Goal: Task Accomplishment & Management: Use online tool/utility

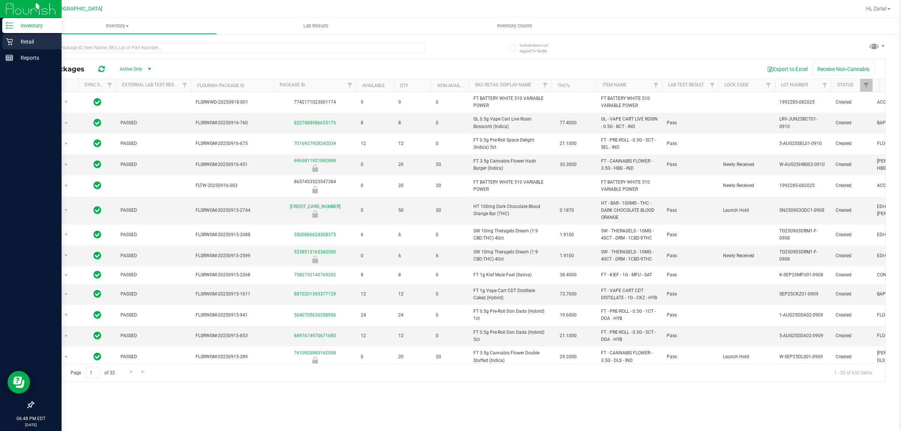
click at [14, 39] on p "Retail" at bounding box center [35, 41] width 45 height 9
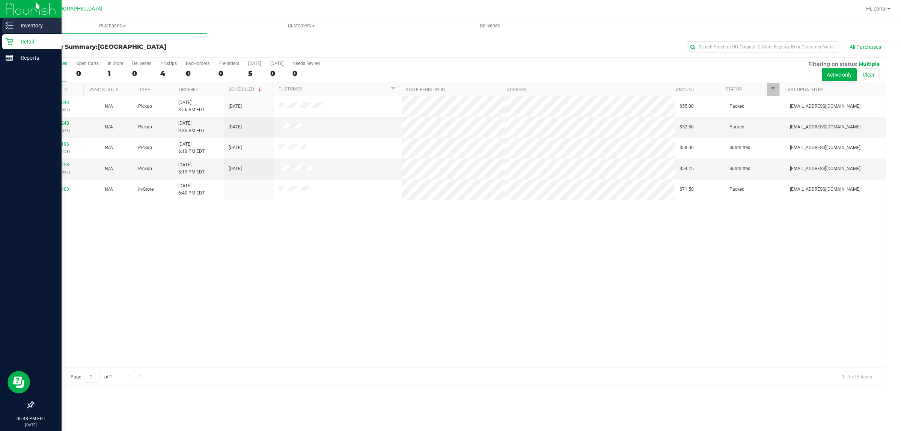
click at [30, 33] on link "Inventory" at bounding box center [31, 26] width 62 height 16
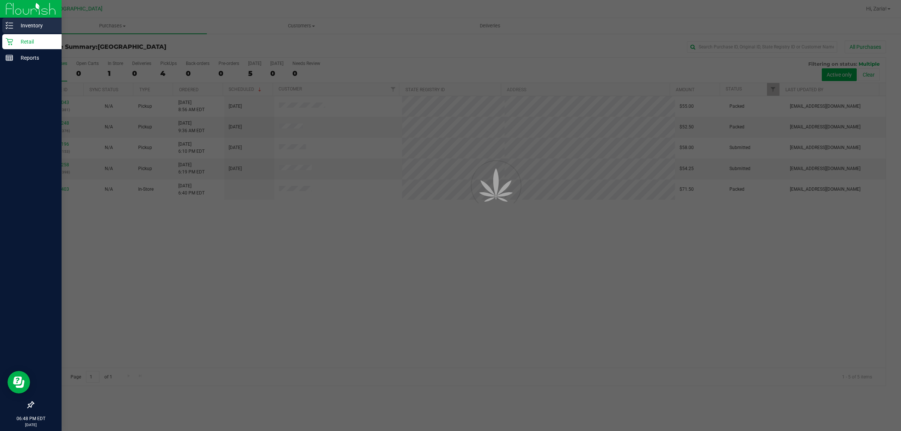
click at [32, 27] on p "Inventory" at bounding box center [35, 25] width 45 height 9
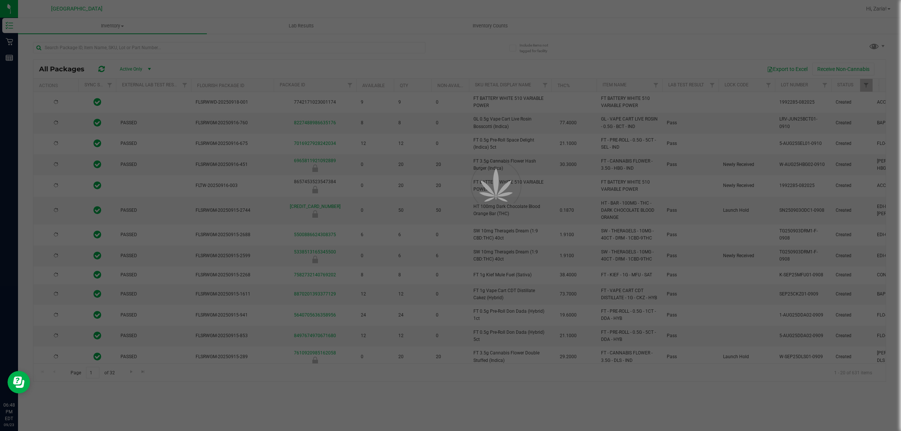
click at [191, 49] on div at bounding box center [450, 215] width 901 height 431
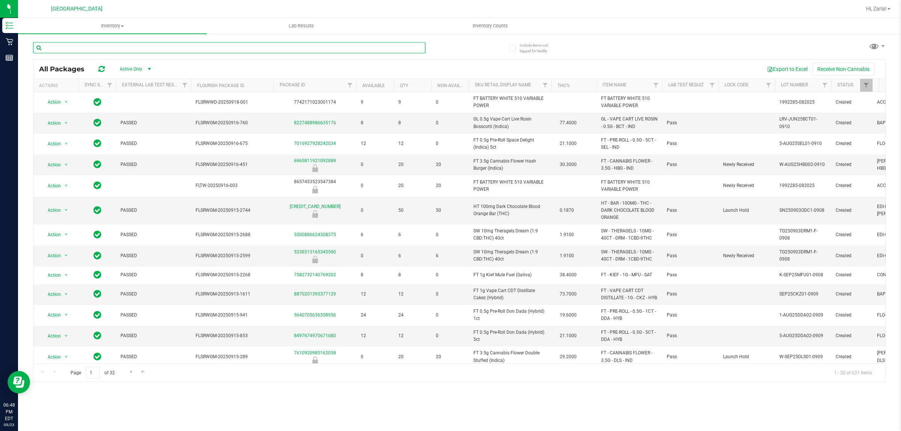
click at [197, 44] on input "text" at bounding box center [229, 47] width 392 height 11
type input "ya hami"
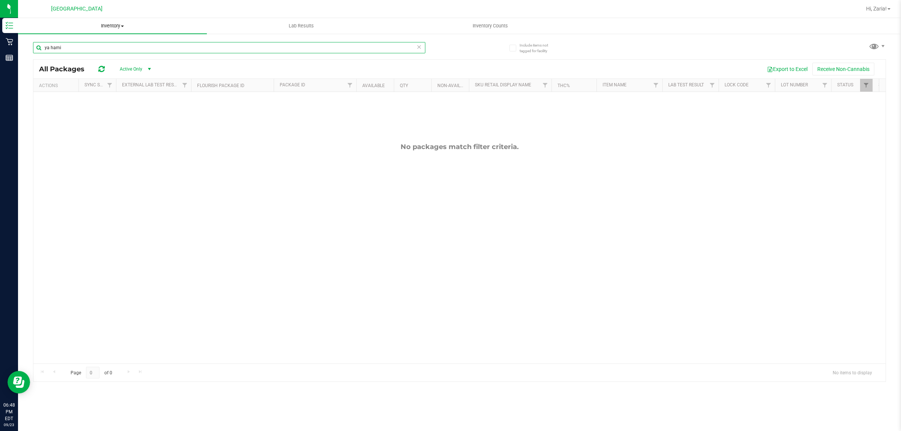
drag, startPoint x: 198, startPoint y: 44, endPoint x: 72, endPoint y: 25, distance: 126.8
click at [18, 25] on div "Inventory Retail Reports 06:48 PM EDT [DATE] 09/23 [GEOGRAPHIC_DATA] WC Hi, [GE…" at bounding box center [450, 215] width 901 height 431
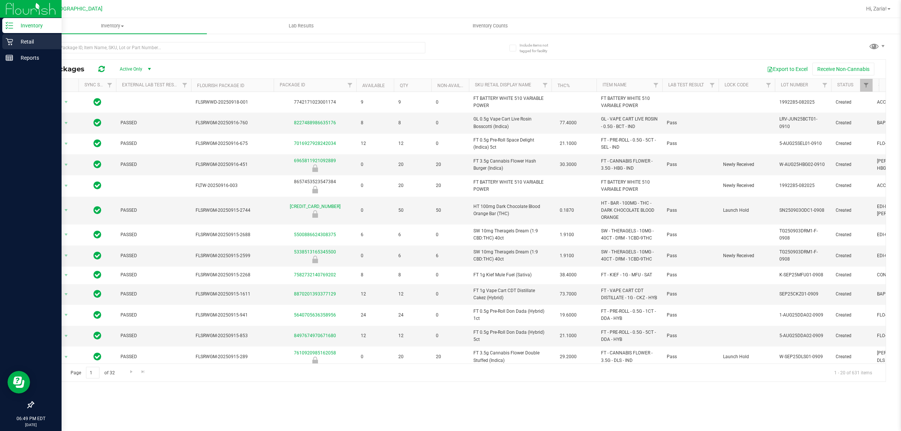
click at [10, 45] on icon at bounding box center [10, 42] width 8 height 8
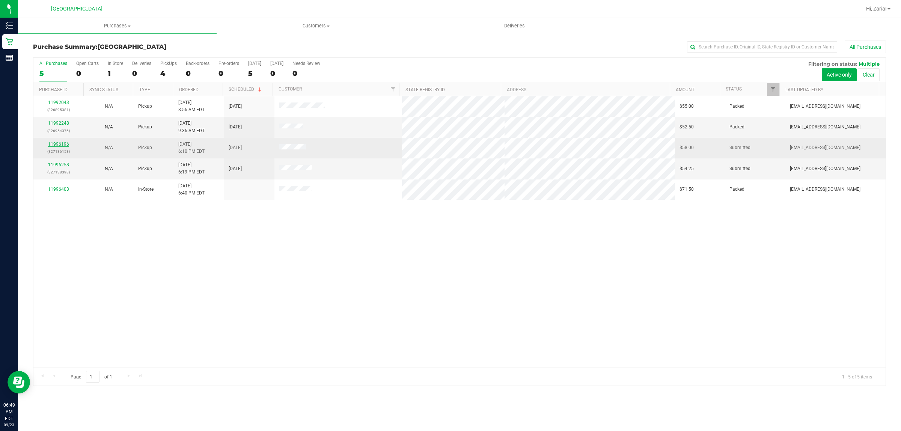
click at [63, 147] on link "11996196" at bounding box center [58, 144] width 21 height 5
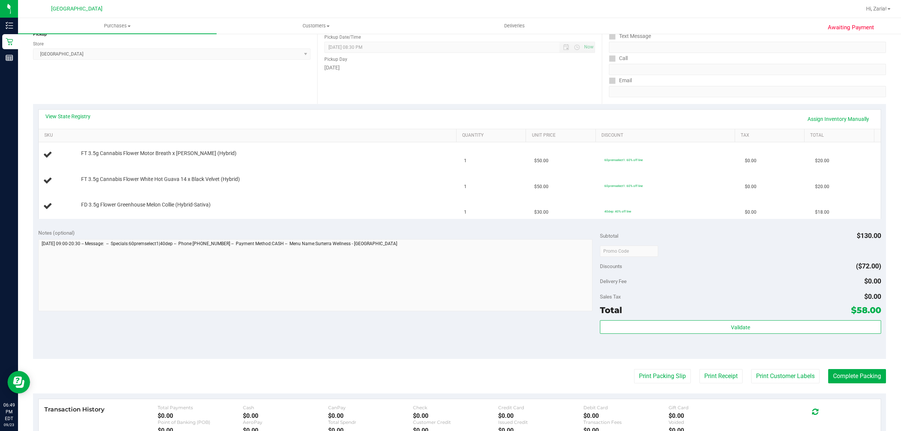
scroll to position [141, 0]
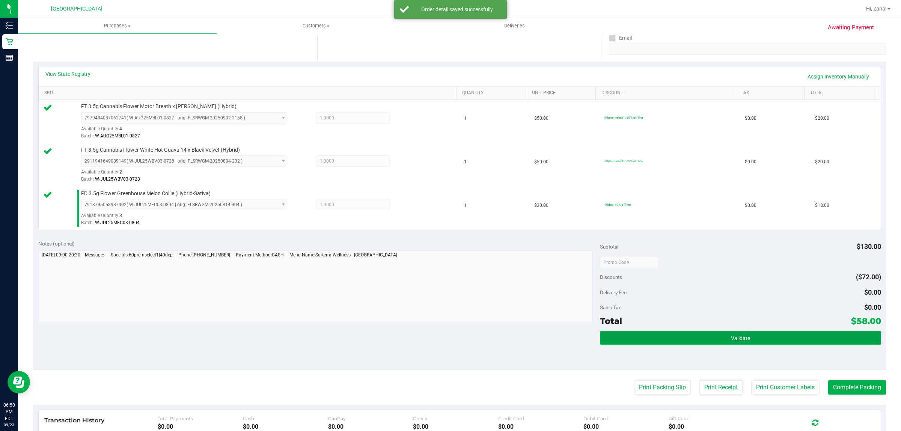
click at [707, 344] on button "Validate" at bounding box center [740, 338] width 281 height 14
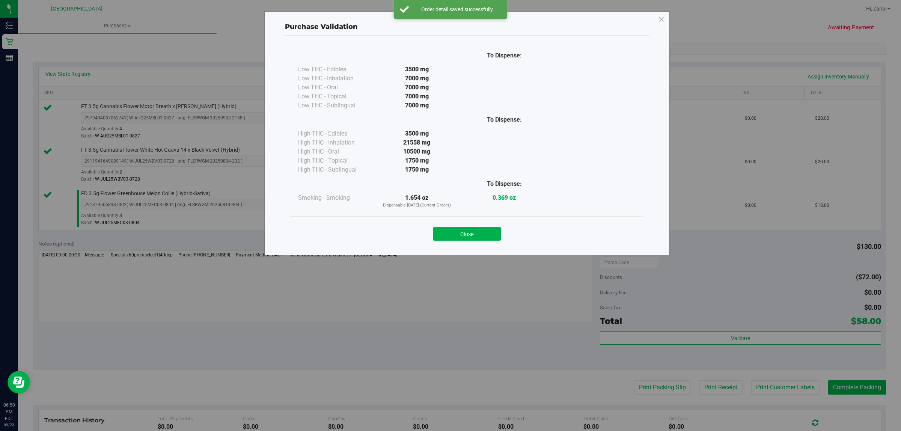
click at [454, 237] on button "Close" at bounding box center [467, 234] width 68 height 14
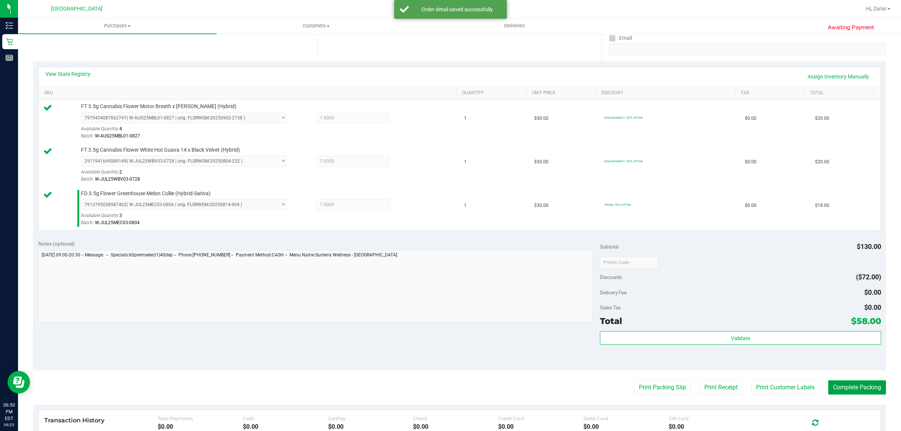
click at [859, 393] on button "Complete Packing" at bounding box center [857, 387] width 58 height 14
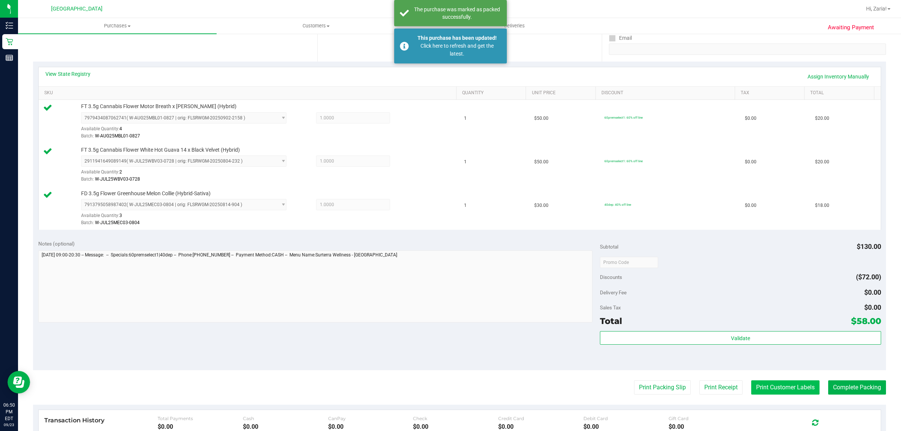
click at [774, 389] on button "Print Customer Labels" at bounding box center [785, 387] width 68 height 14
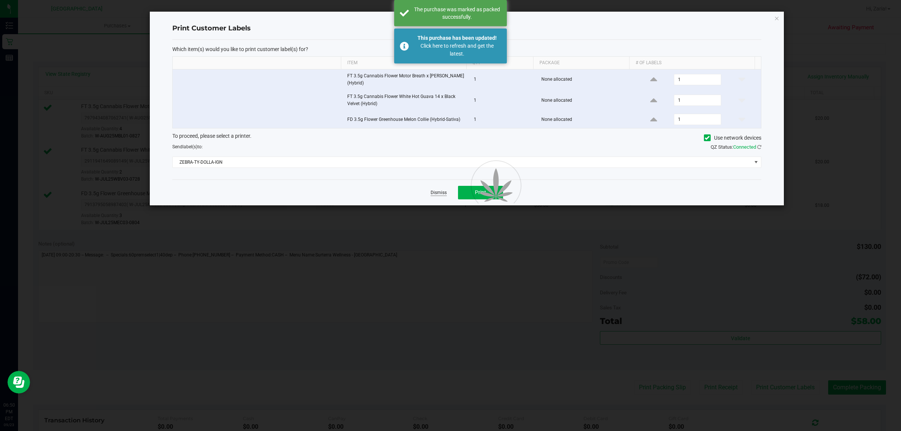
click at [437, 196] on link "Dismiss" at bounding box center [439, 193] width 16 height 6
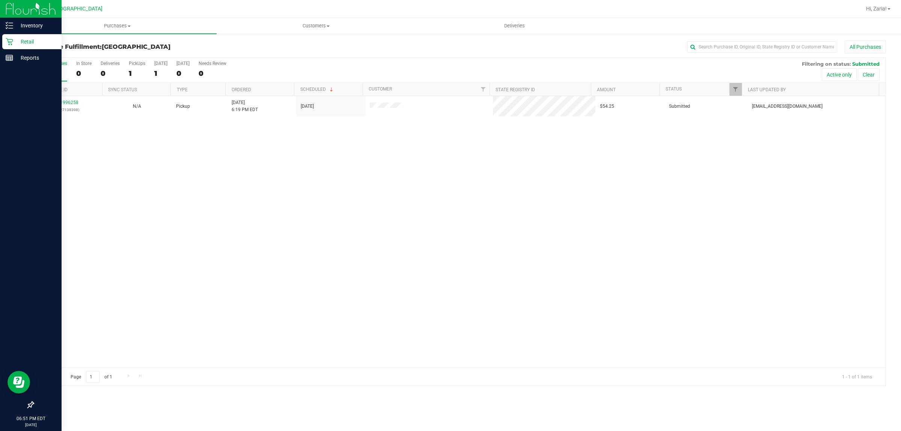
click at [13, 44] on p "Retail" at bounding box center [35, 41] width 45 height 9
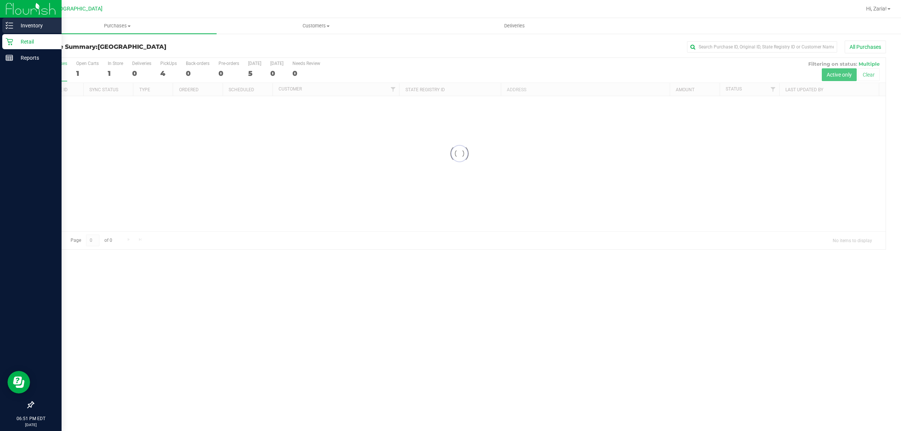
click at [34, 22] on p "Inventory" at bounding box center [35, 25] width 45 height 9
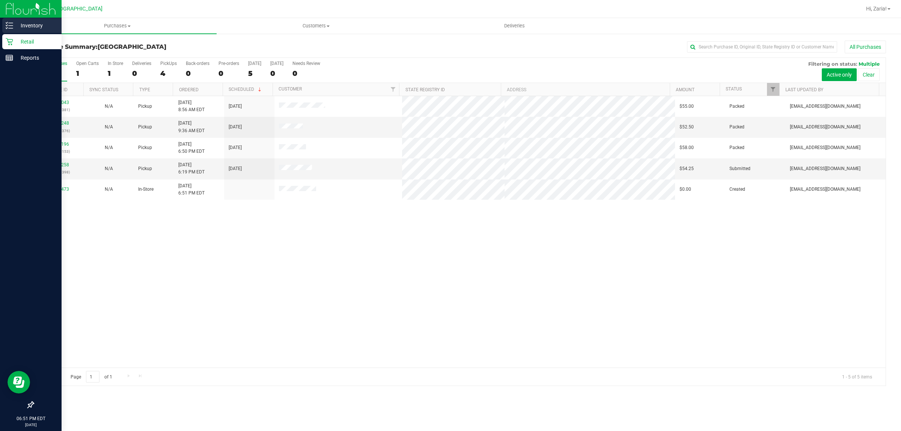
click at [11, 29] on icon at bounding box center [10, 26] width 8 height 8
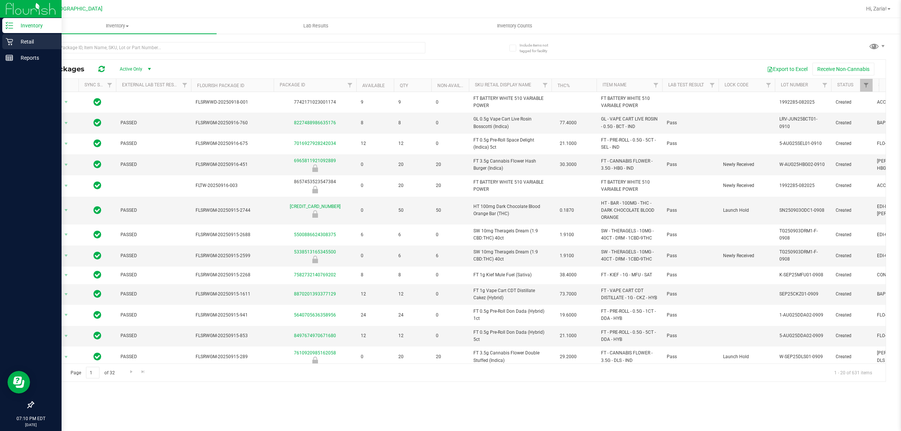
click at [16, 39] on p "Retail" at bounding box center [35, 41] width 45 height 9
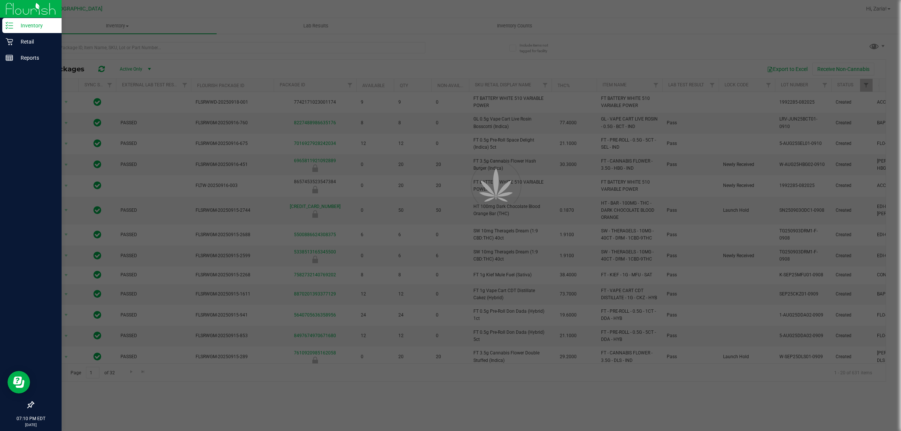
click at [40, 23] on p "Inventory" at bounding box center [35, 25] width 45 height 9
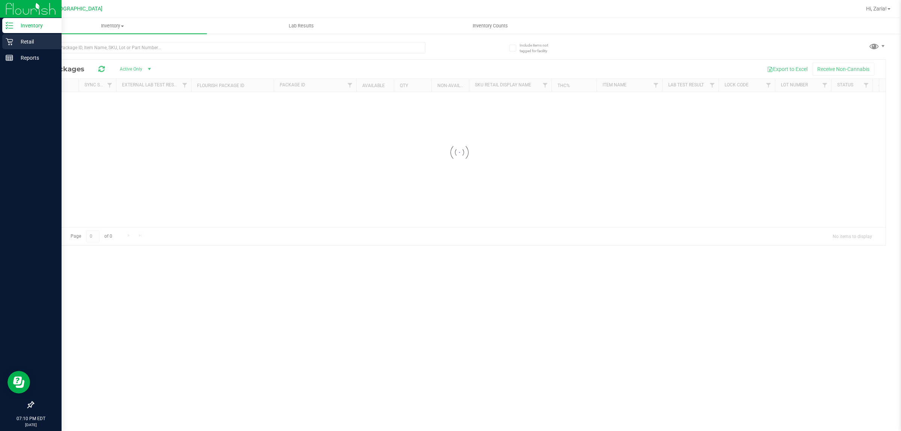
click at [40, 39] on p "Retail" at bounding box center [35, 41] width 45 height 9
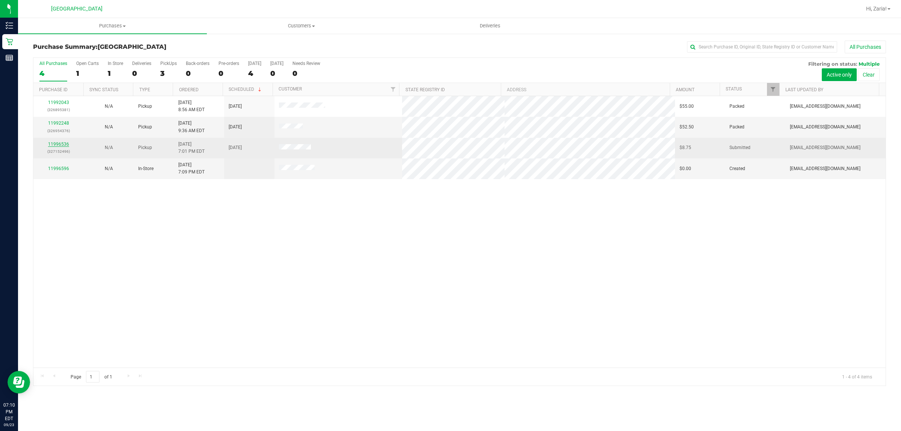
click at [57, 144] on link "11996536" at bounding box center [58, 144] width 21 height 5
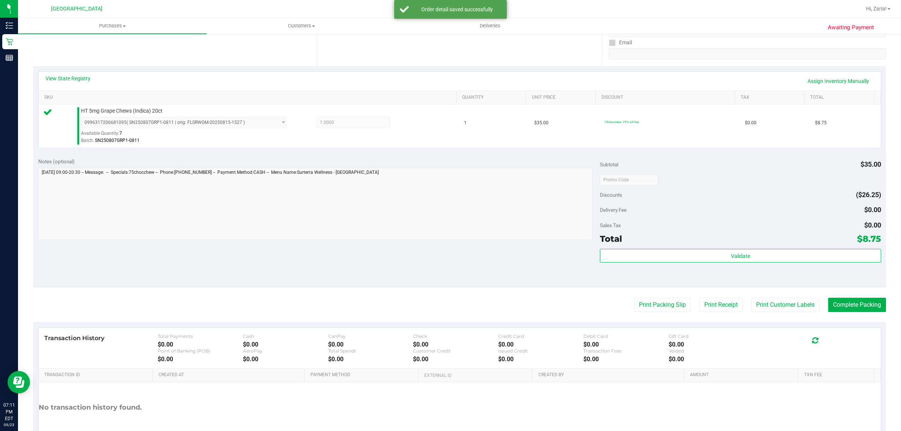
scroll to position [141, 0]
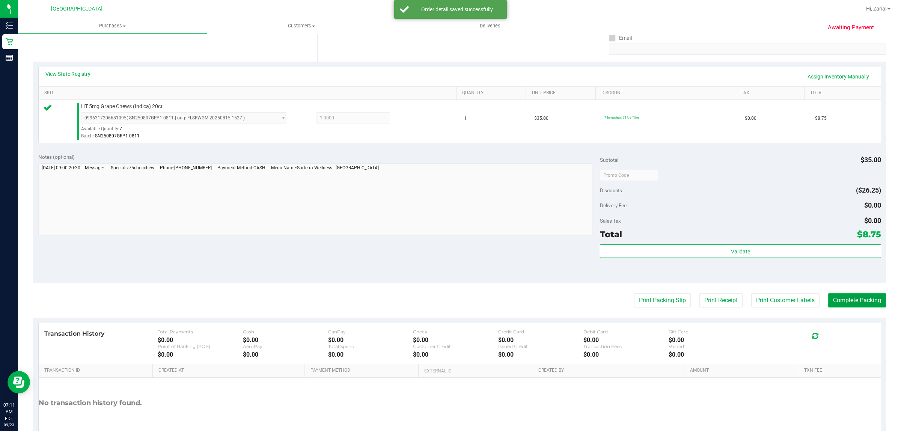
click at [860, 303] on button "Complete Packing" at bounding box center [857, 300] width 58 height 14
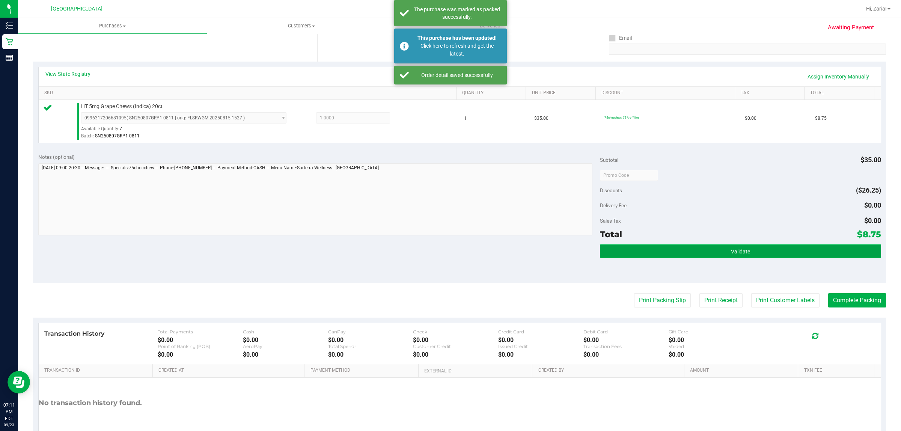
click at [786, 255] on button "Validate" at bounding box center [740, 251] width 281 height 14
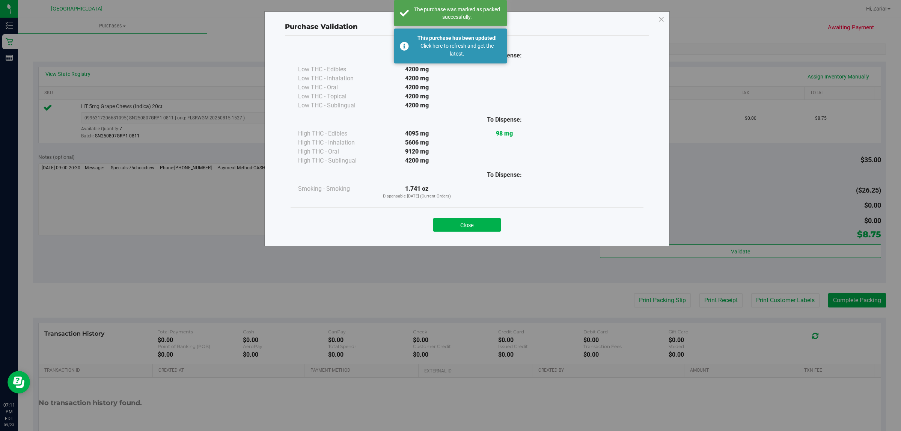
click at [476, 228] on button "Close" at bounding box center [467, 225] width 68 height 14
